Goal: Transaction & Acquisition: Purchase product/service

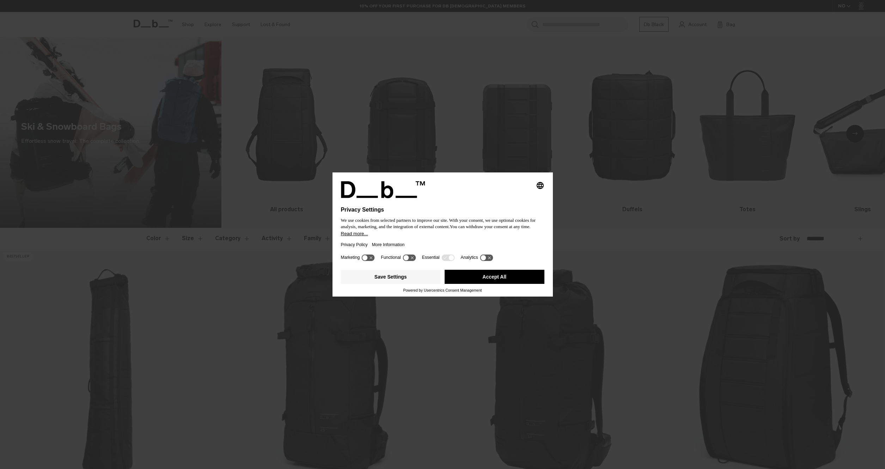
click at [473, 280] on button "Accept All" at bounding box center [495, 277] width 100 height 14
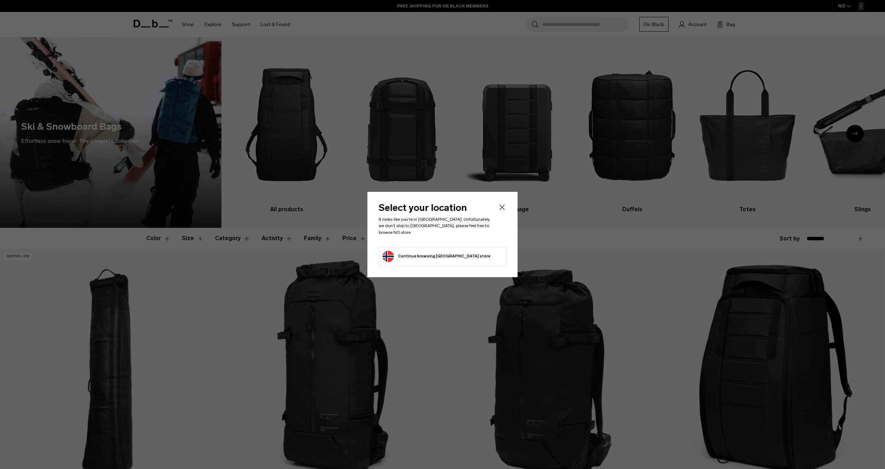
click at [501, 209] on icon "Close" at bounding box center [502, 207] width 8 height 8
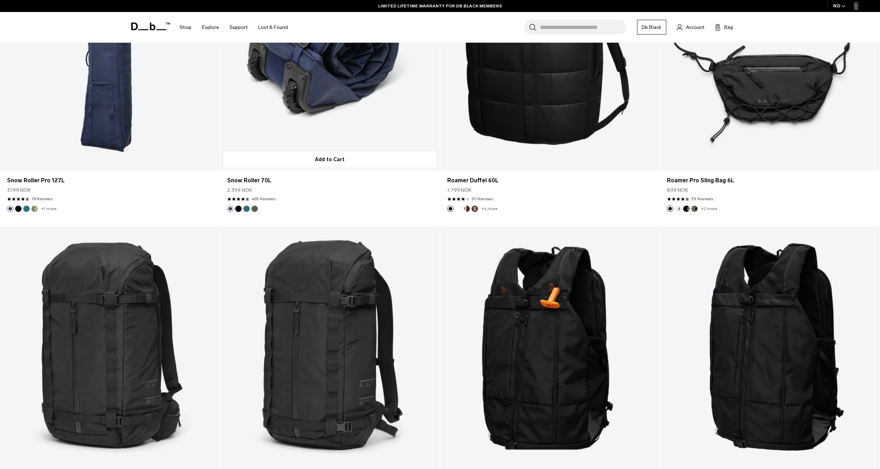
scroll to position [496, 0]
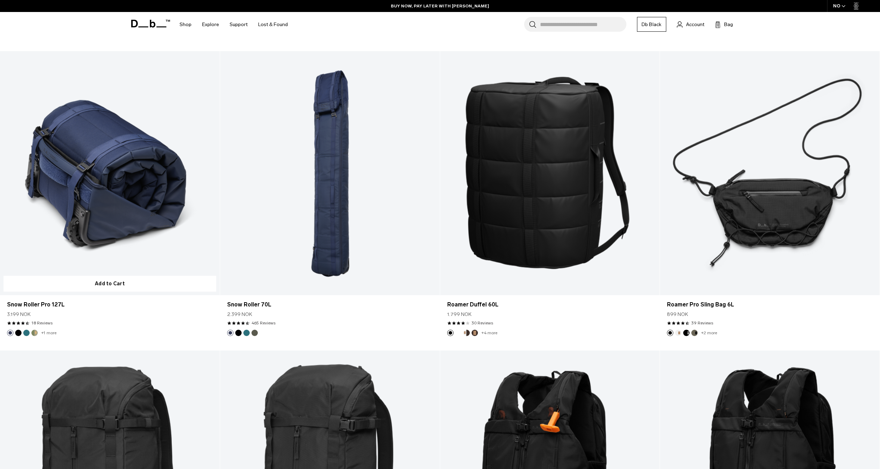
click at [99, 166] on link "Snow Roller Pro 127L" at bounding box center [110, 173] width 220 height 244
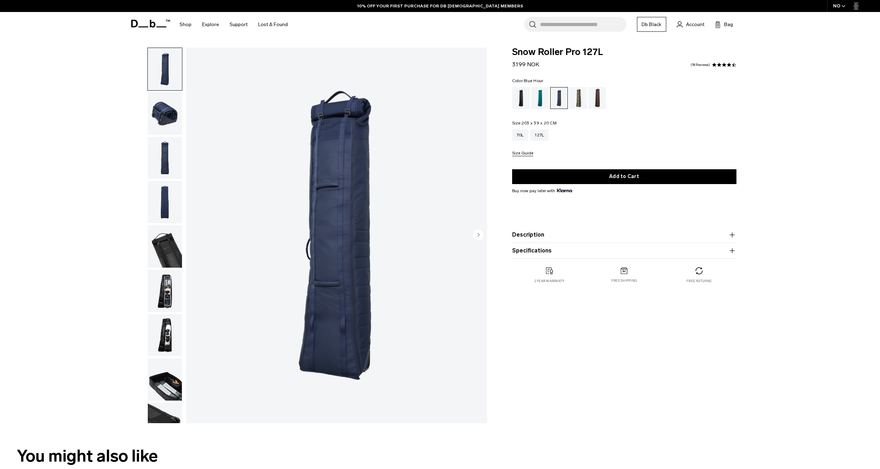
click at [189, 177] on img "1 / 9" at bounding box center [336, 236] width 301 height 376
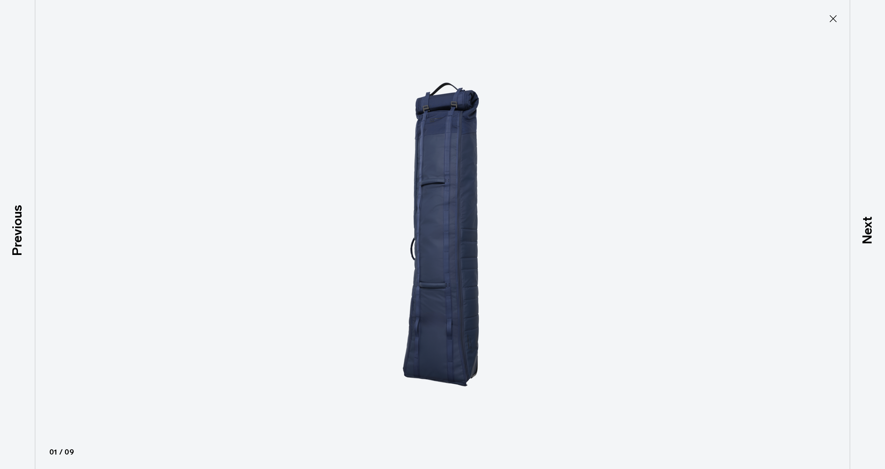
click at [157, 181] on div at bounding box center [442, 234] width 885 height 469
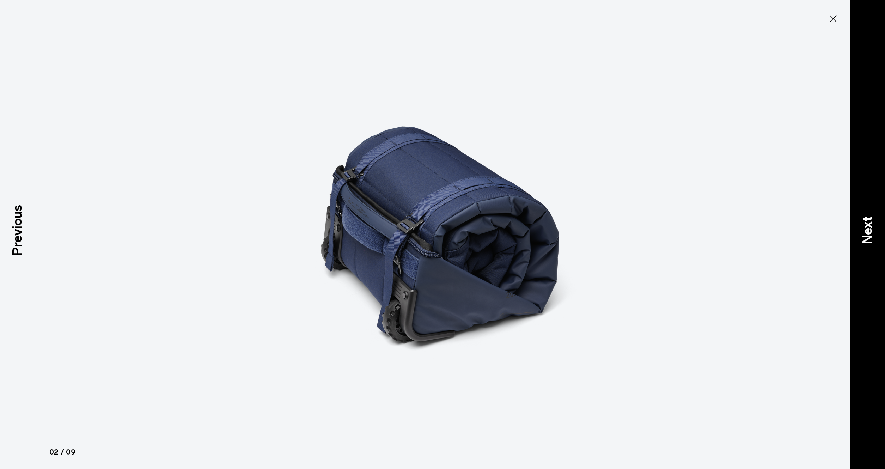
click at [879, 193] on div "Next" at bounding box center [867, 234] width 35 height 469
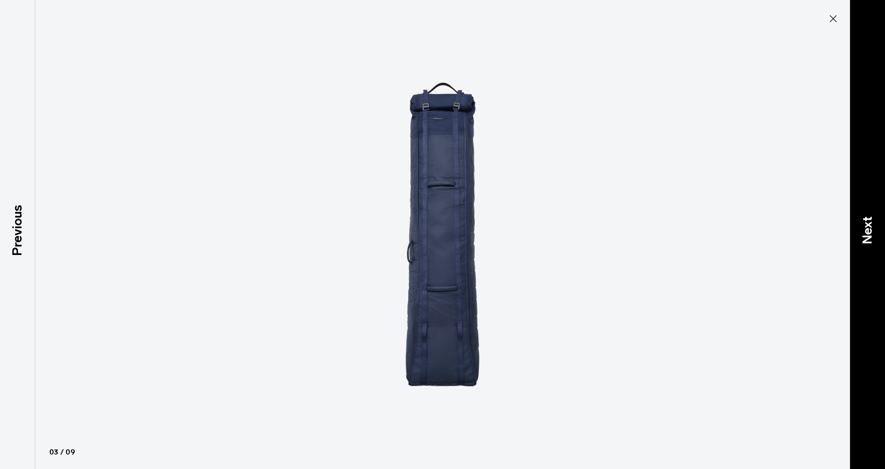
click at [879, 196] on div "Next" at bounding box center [867, 234] width 35 height 469
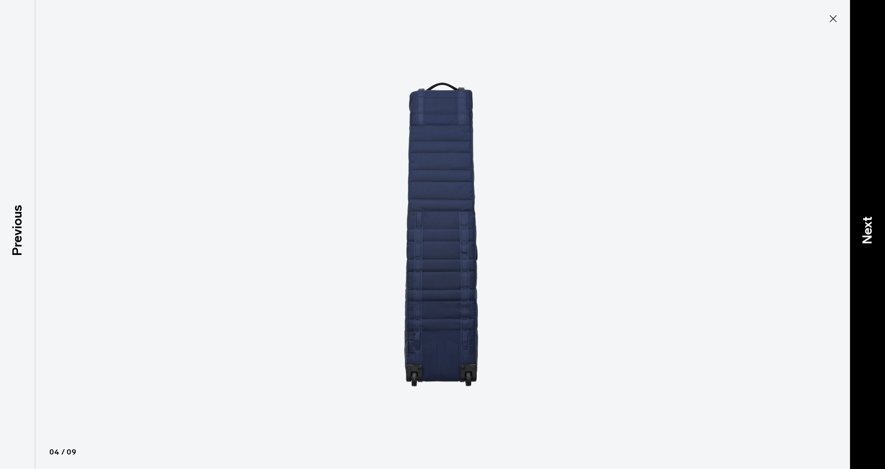
click at [879, 195] on div "Next" at bounding box center [867, 234] width 35 height 469
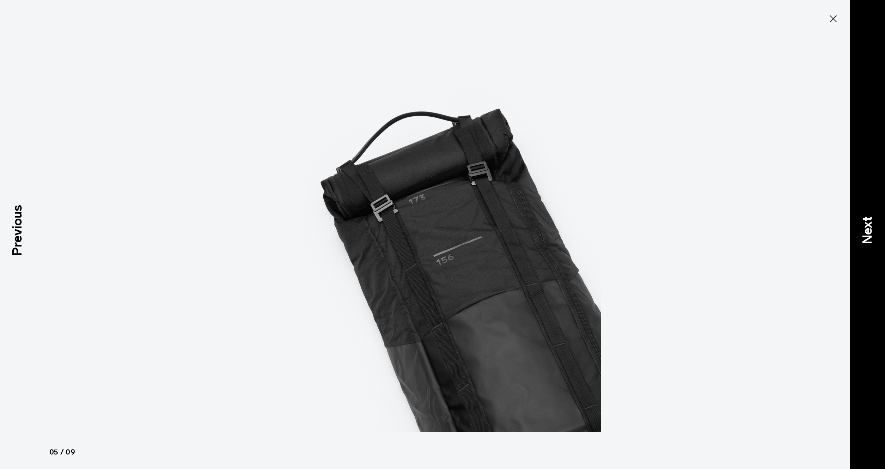
click at [876, 194] on div "Next" at bounding box center [867, 234] width 35 height 469
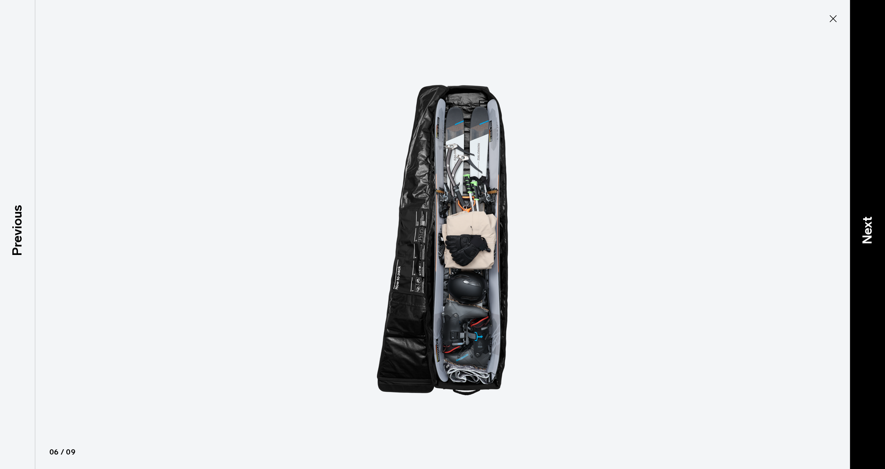
click at [867, 183] on div "Next" at bounding box center [867, 234] width 35 height 469
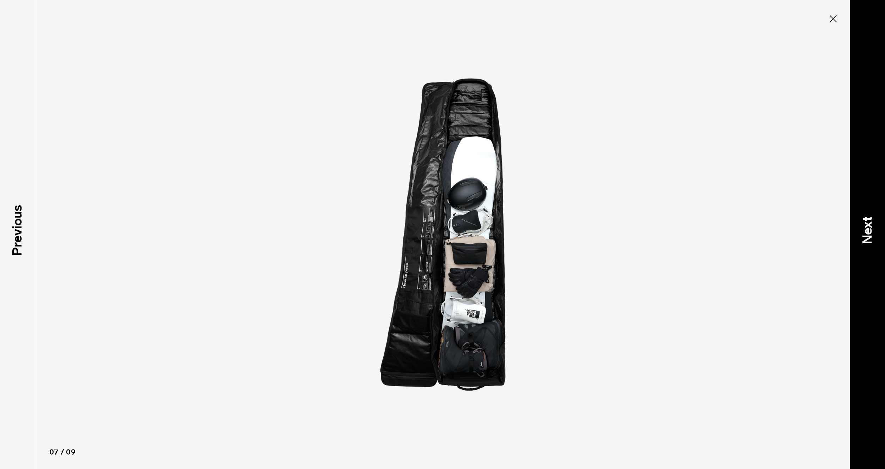
click at [867, 182] on div "Next" at bounding box center [867, 234] width 35 height 469
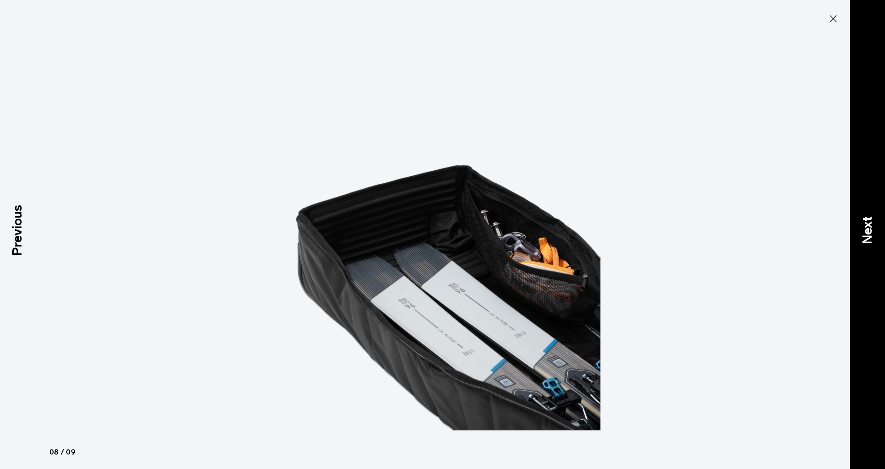
click at [865, 180] on div "Next" at bounding box center [867, 234] width 35 height 469
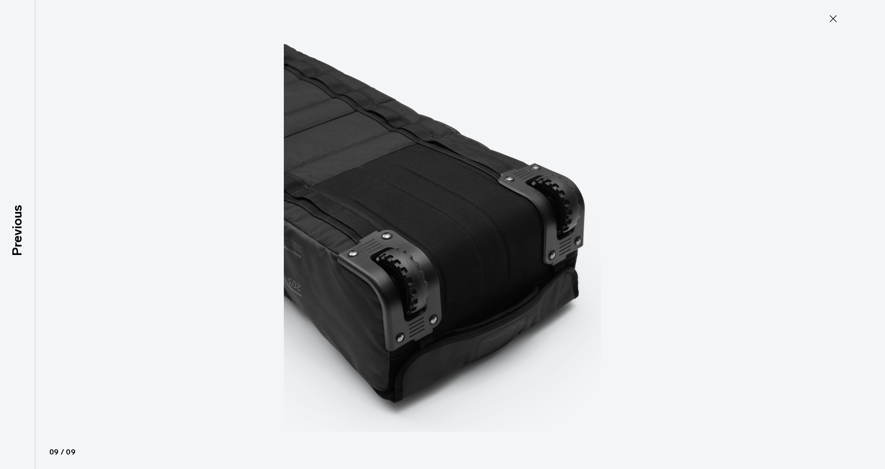
click at [865, 180] on div at bounding box center [442, 234] width 885 height 469
click at [840, 22] on button "Close" at bounding box center [833, 18] width 23 height 15
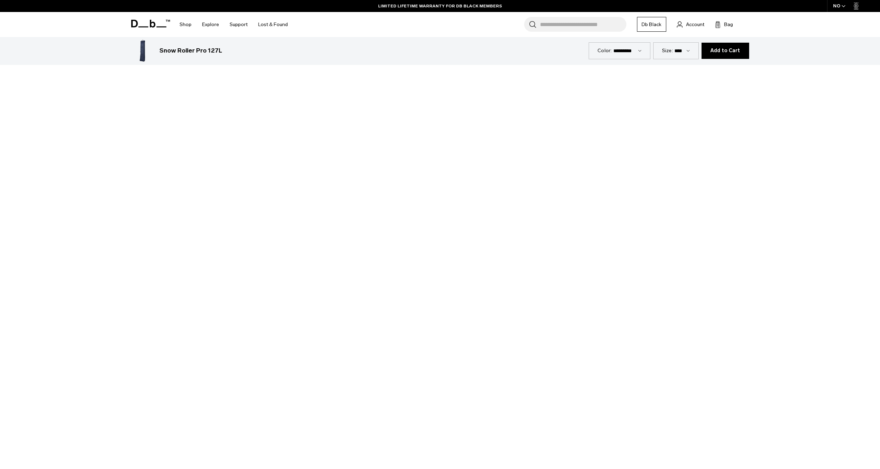
scroll to position [621, 0]
